Goal: Ask a question: Seek information or help from site administrators or community

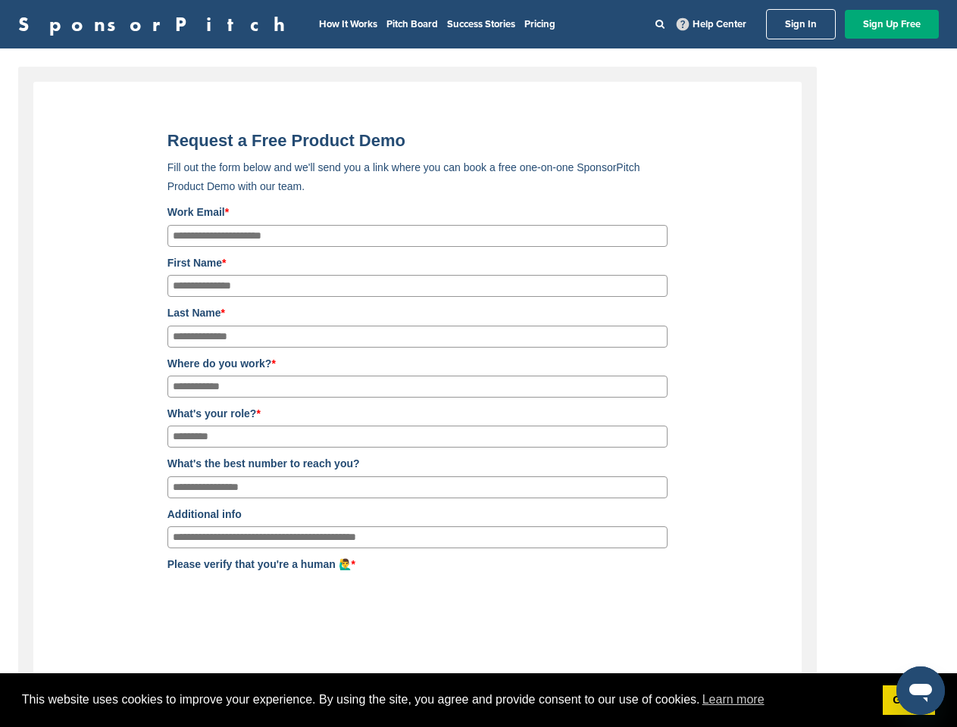
click at [478, 364] on label "Where do you work? *" at bounding box center [417, 363] width 500 height 17
click at [478, 376] on input "Where do you work? *" at bounding box center [417, 387] width 500 height 22
click at [478, 701] on span "This website uses cookies to improve your experience. By using the site, you ag…" at bounding box center [446, 700] width 848 height 23
click at [920, 691] on icon "Open messaging window" at bounding box center [920, 693] width 23 height 18
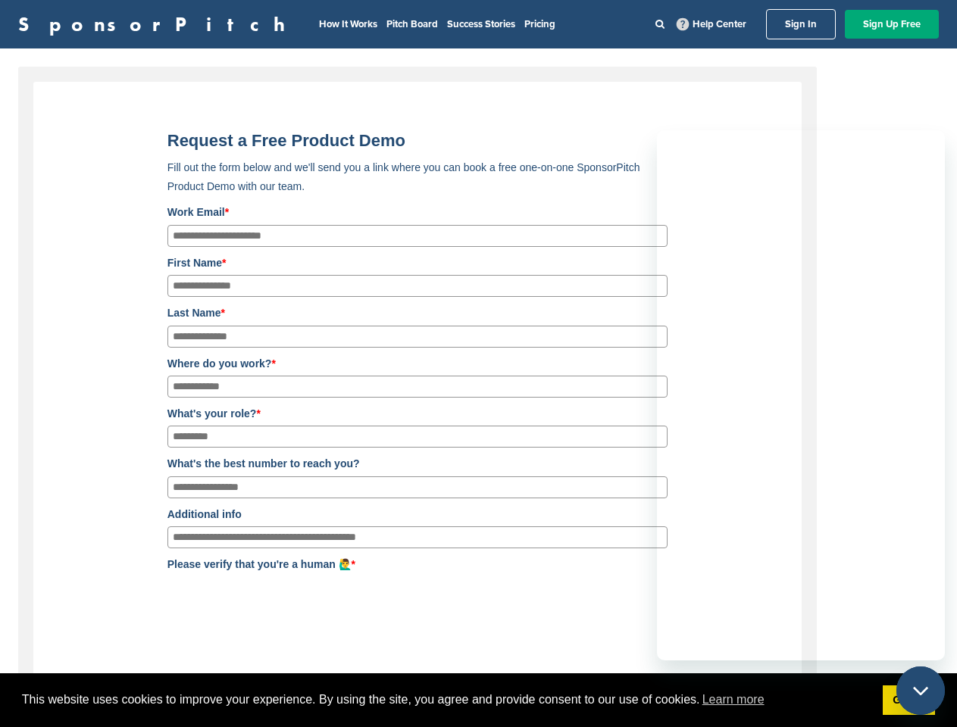
click at [417, 726] on html "This website uses cookies to improve your experience. By using the site, you ag…" at bounding box center [478, 363] width 957 height 727
